Goal: Task Accomplishment & Management: Use online tool/utility

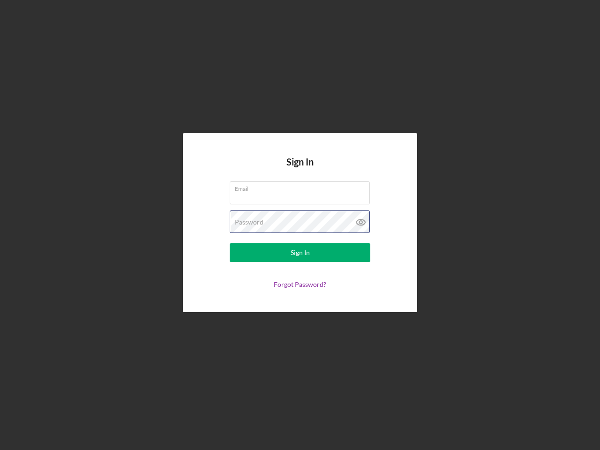
click at [300, 225] on div "Password" at bounding box center [300, 222] width 141 height 23
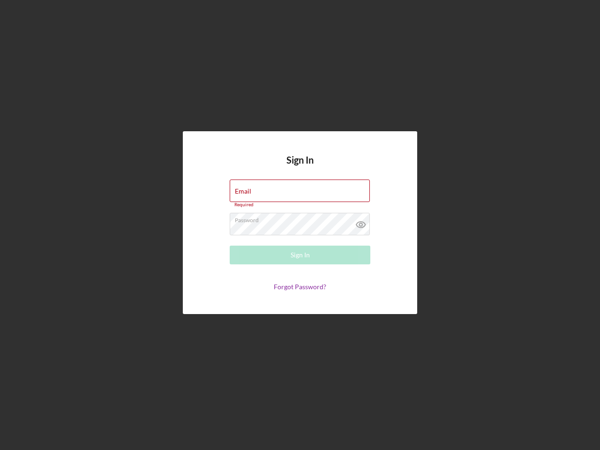
click at [361, 222] on icon at bounding box center [360, 224] width 23 height 23
